Goal: Task Accomplishment & Management: Manage account settings

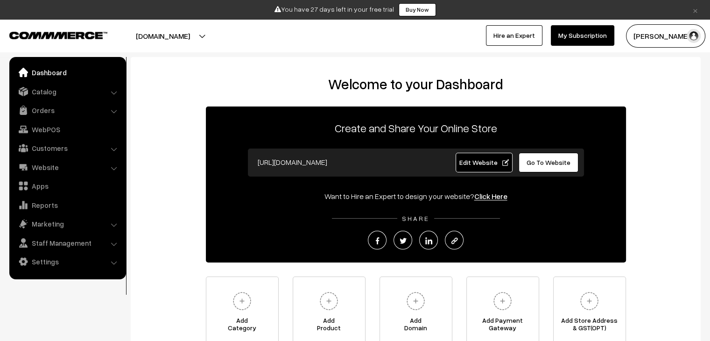
click at [542, 164] on span "Go To Website" at bounding box center [548, 162] width 44 height 8
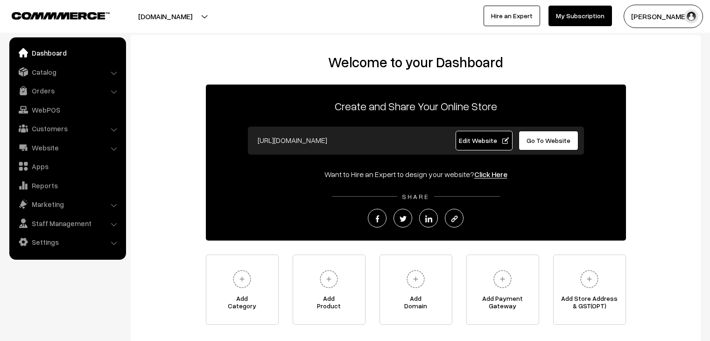
click at [42, 171] on link "Apps" at bounding box center [67, 166] width 111 height 17
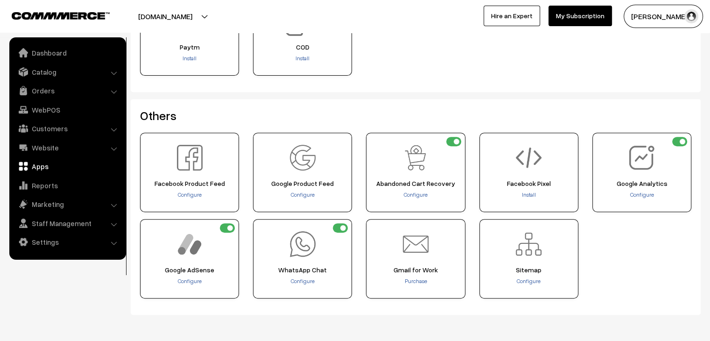
scroll to position [373, 0]
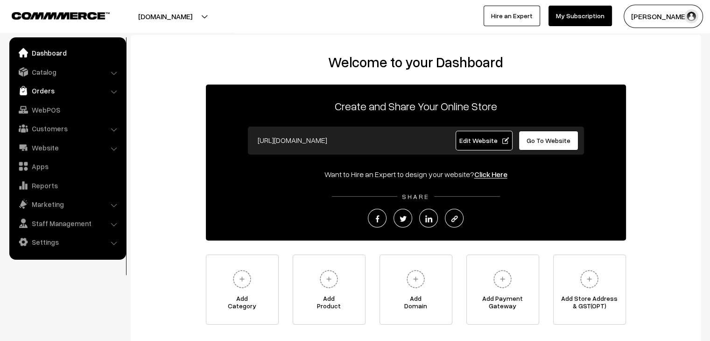
click at [41, 90] on link "Orders" at bounding box center [67, 90] width 111 height 17
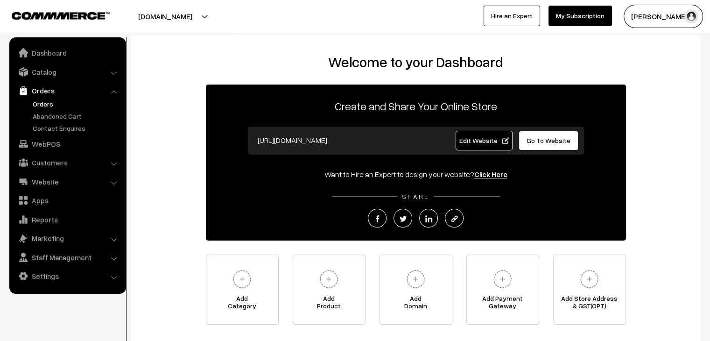
click at [45, 101] on link "Orders" at bounding box center [76, 104] width 92 height 10
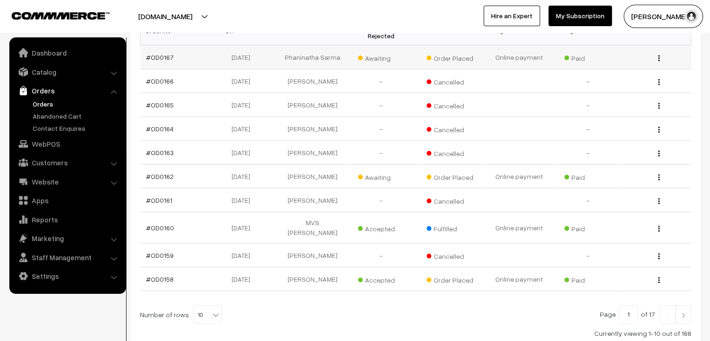
scroll to position [228, 0]
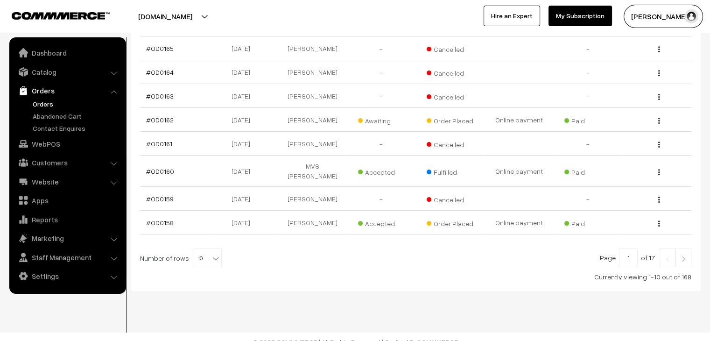
click at [205, 249] on span "10" at bounding box center [207, 258] width 27 height 19
select select "100"
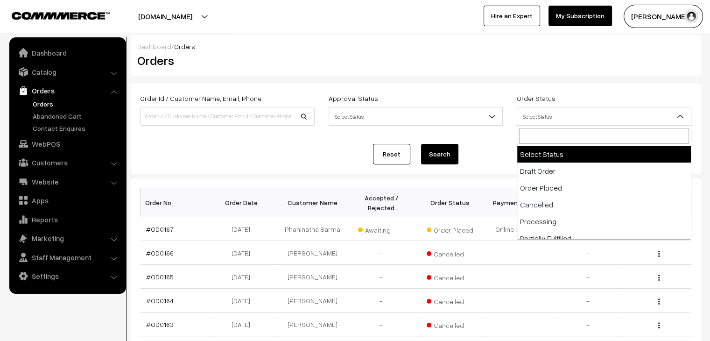
click at [561, 113] on span "Select Status" at bounding box center [604, 116] width 174 height 16
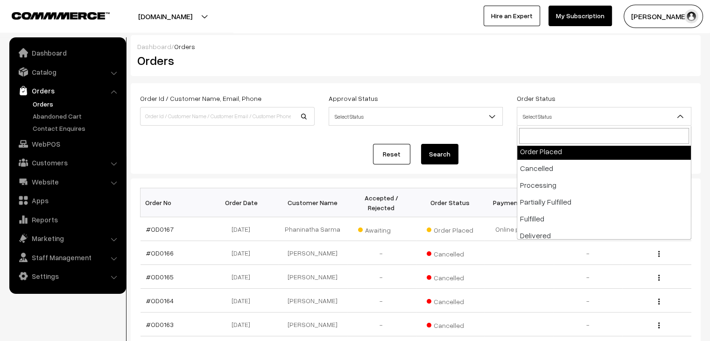
scroll to position [37, 0]
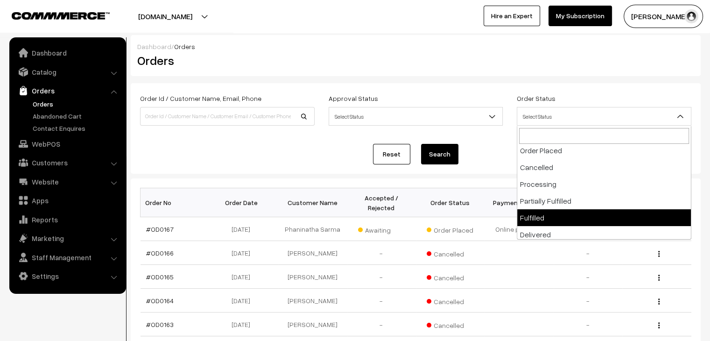
select select "7"
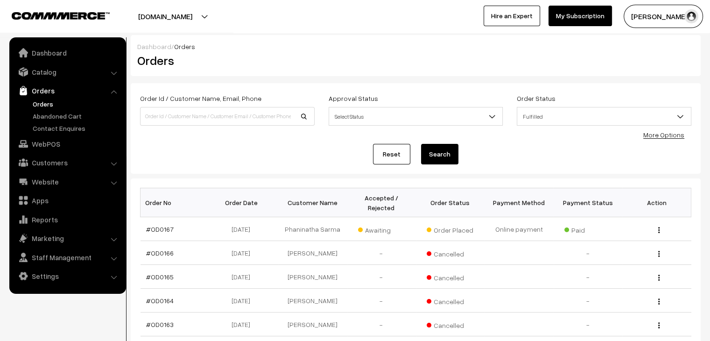
click at [440, 164] on div "Order Id / Customer Name, Email, Phone Approval Status Select Status Awaiting A…" at bounding box center [416, 128] width 570 height 91
click at [440, 161] on button "Search" at bounding box center [439, 154] width 37 height 21
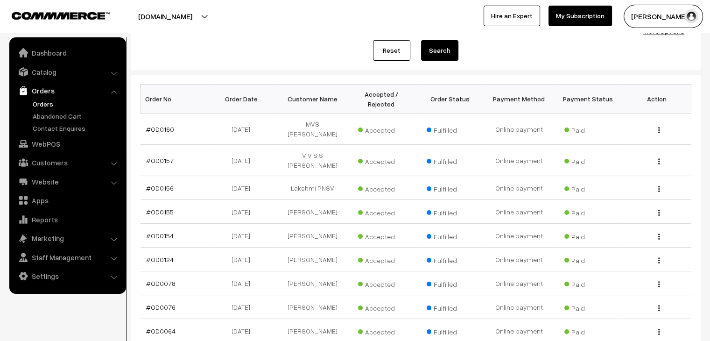
scroll to position [236, 0]
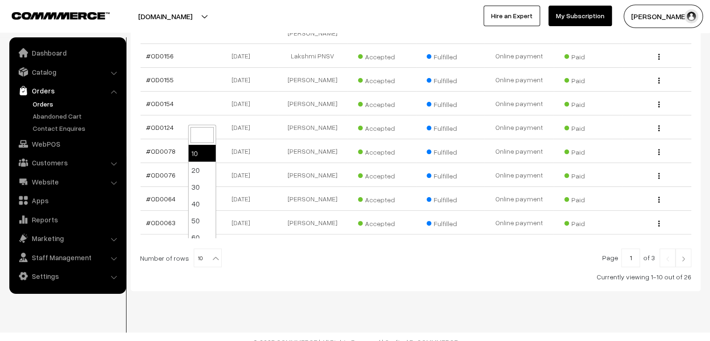
click at [200, 254] on span "10" at bounding box center [207, 258] width 27 height 19
select select "100"
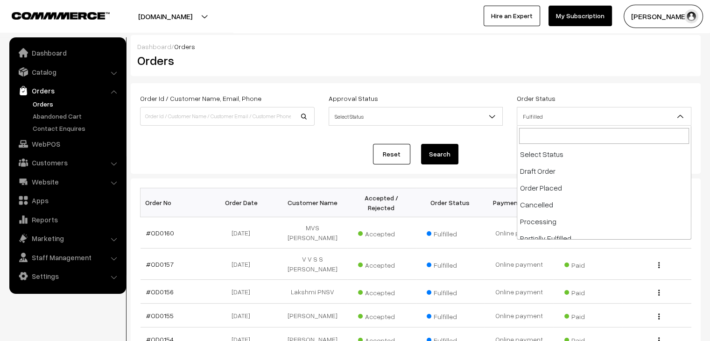
click at [628, 112] on span "Fulfilled" at bounding box center [604, 116] width 174 height 16
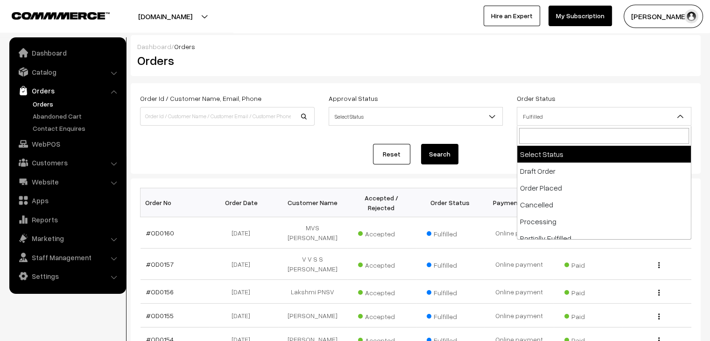
select select
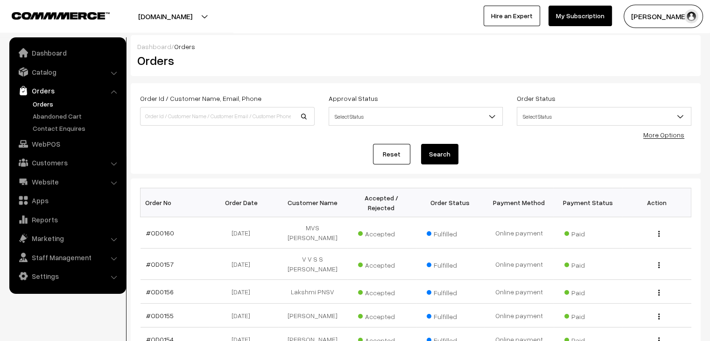
click at [456, 155] on button "Search" at bounding box center [439, 154] width 37 height 21
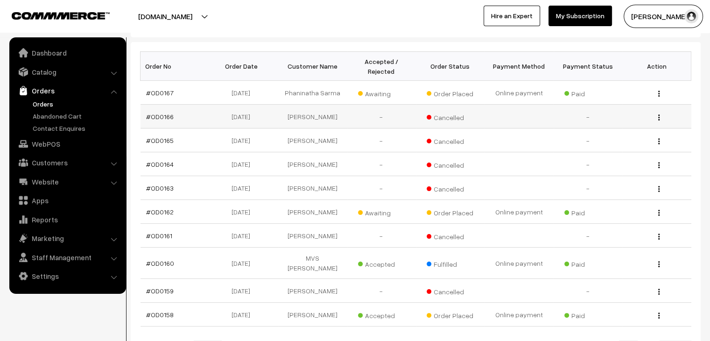
scroll to position [136, 0]
